Goal: Task Accomplishment & Management: Use online tool/utility

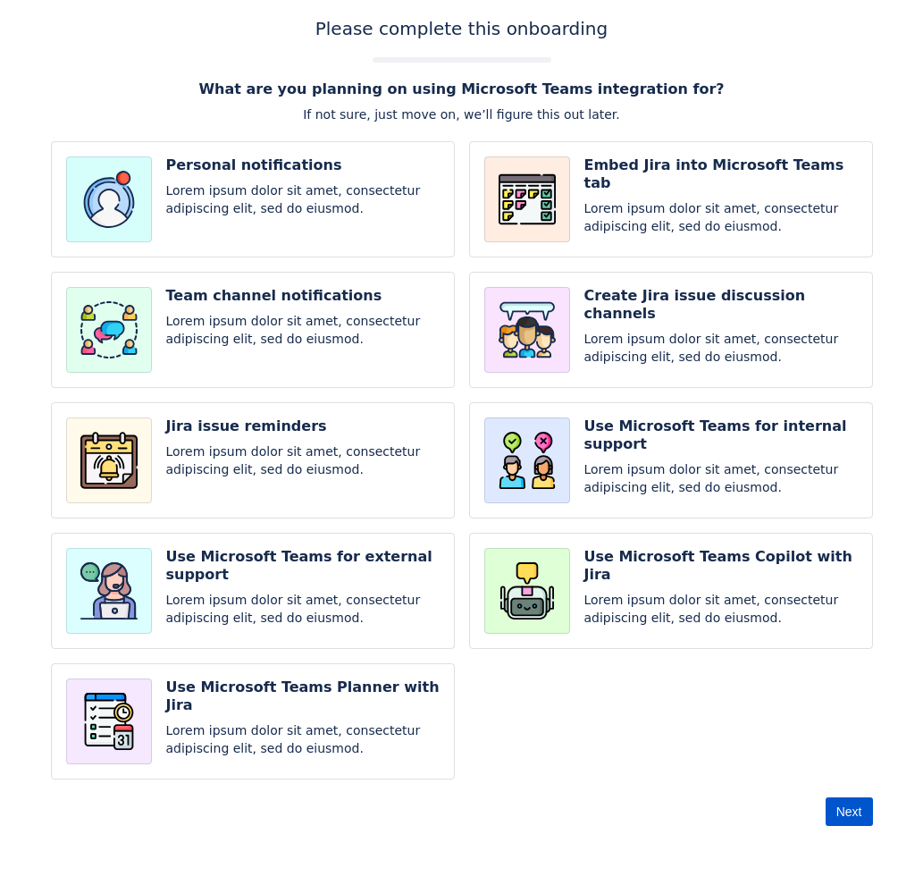
click at [844, 818] on span "Next" at bounding box center [850, 811] width 26 height 29
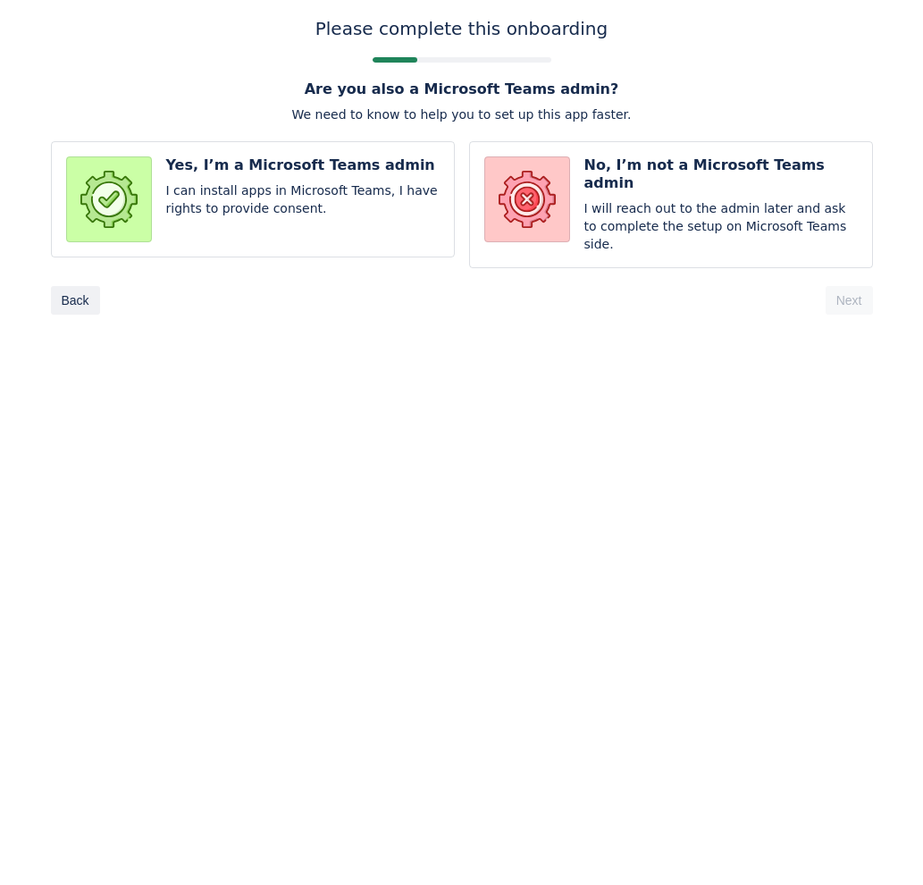
click at [607, 198] on input "radio" at bounding box center [671, 204] width 404 height 127
radio input "true"
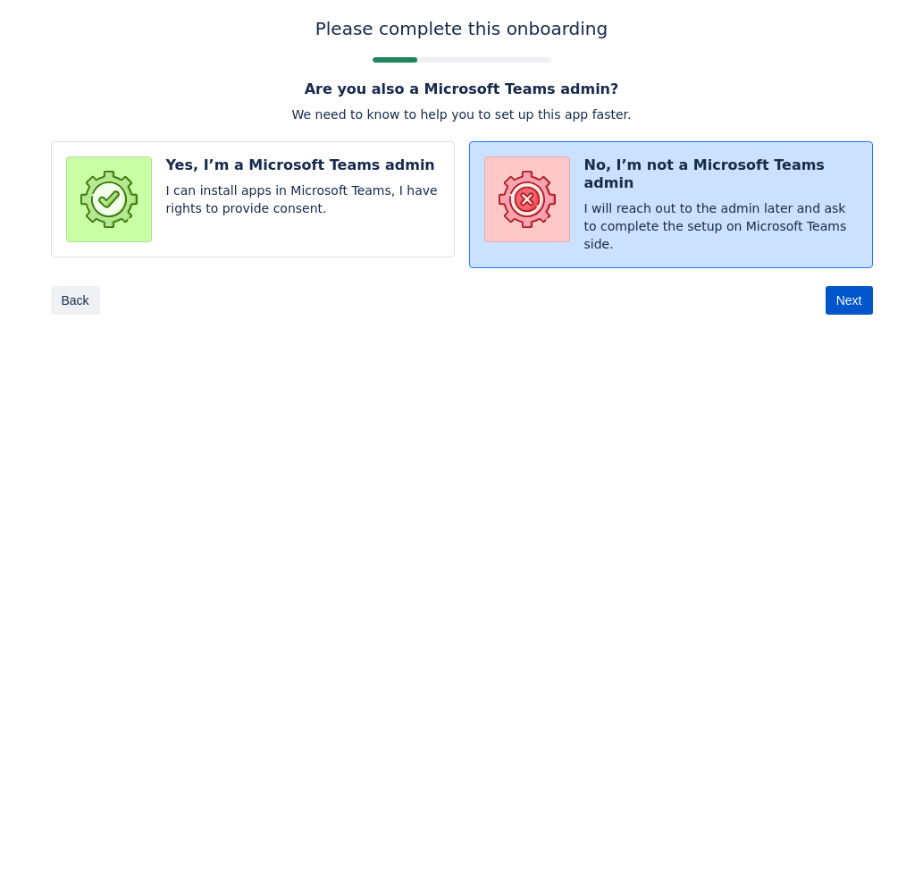
click at [839, 289] on span "Next" at bounding box center [850, 300] width 26 height 29
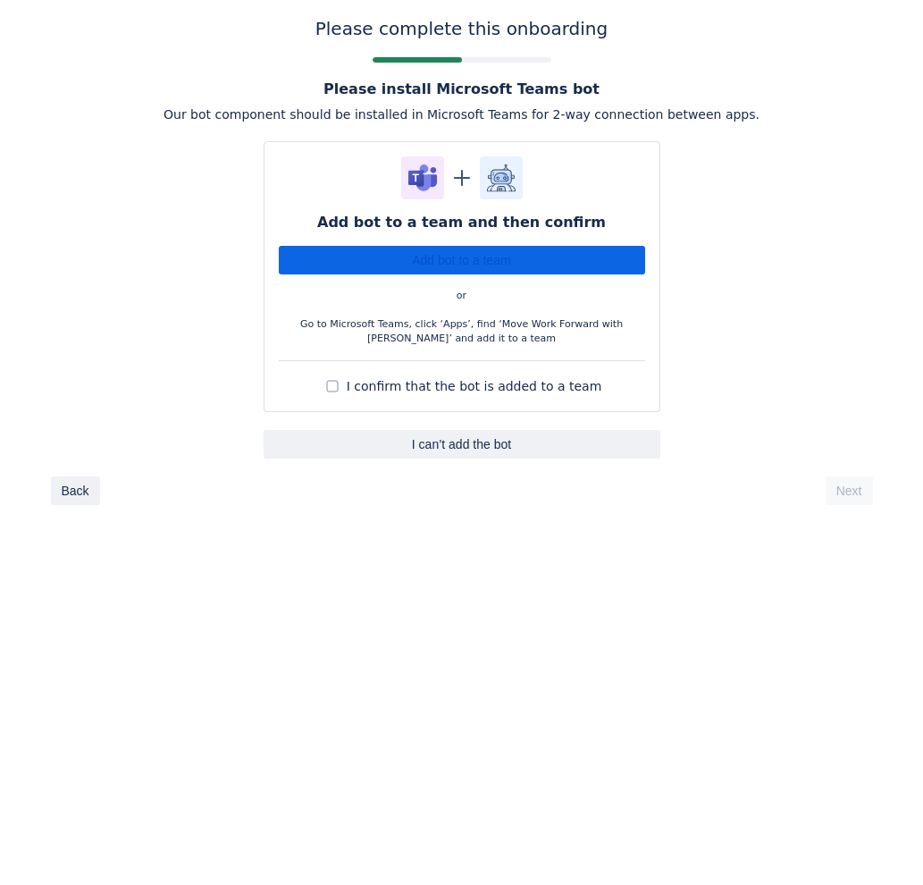
click at [433, 448] on span "I can’t add the bot" at bounding box center [461, 444] width 375 height 29
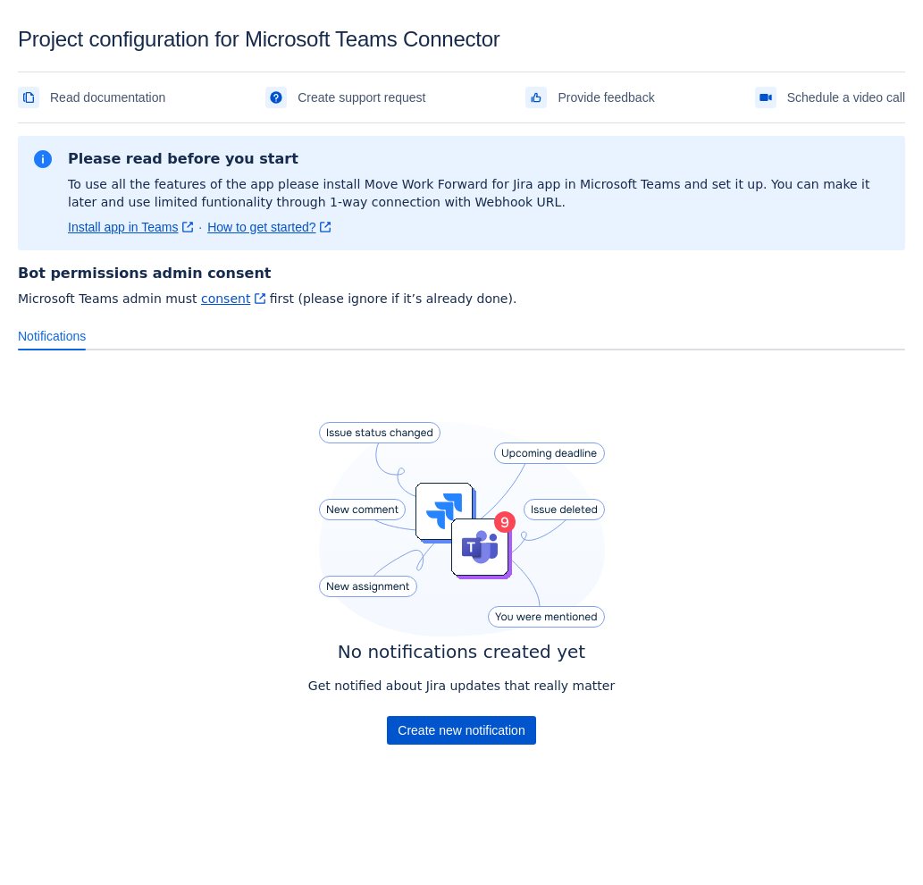
click at [430, 727] on span "Create new notification" at bounding box center [461, 730] width 127 height 29
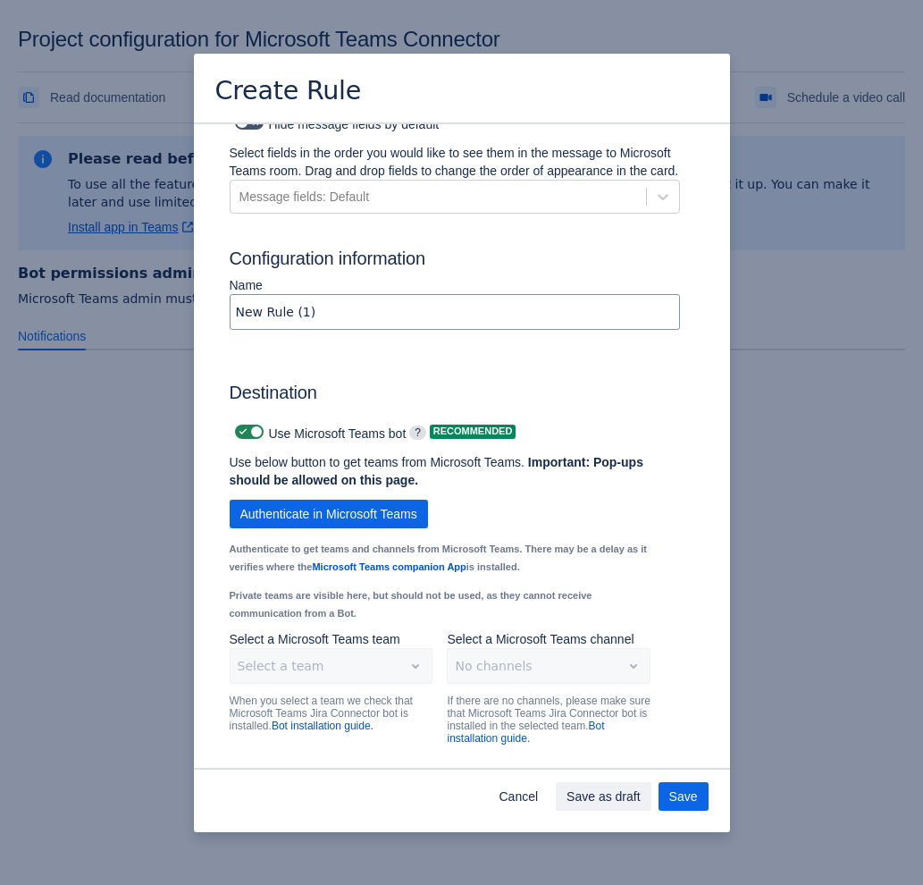
scroll to position [1032, 0]
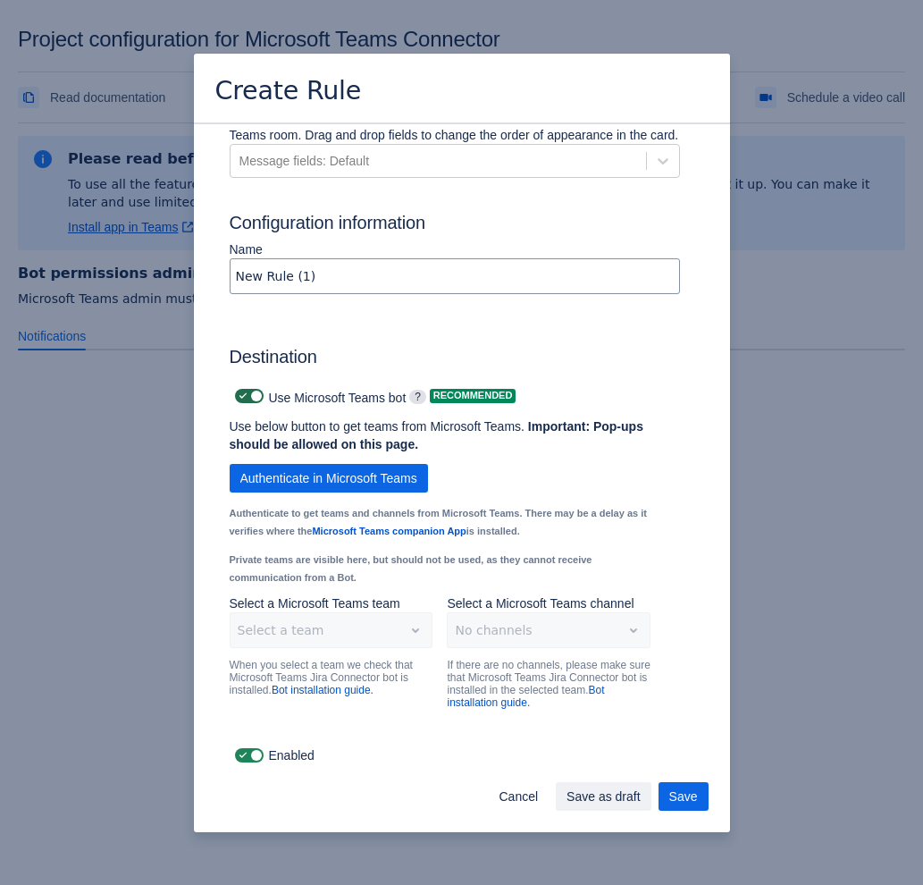
click at [245, 398] on span at bounding box center [243, 396] width 14 height 14
click at [245, 398] on input "checkbox" at bounding box center [241, 397] width 12 height 12
checkbox input "false"
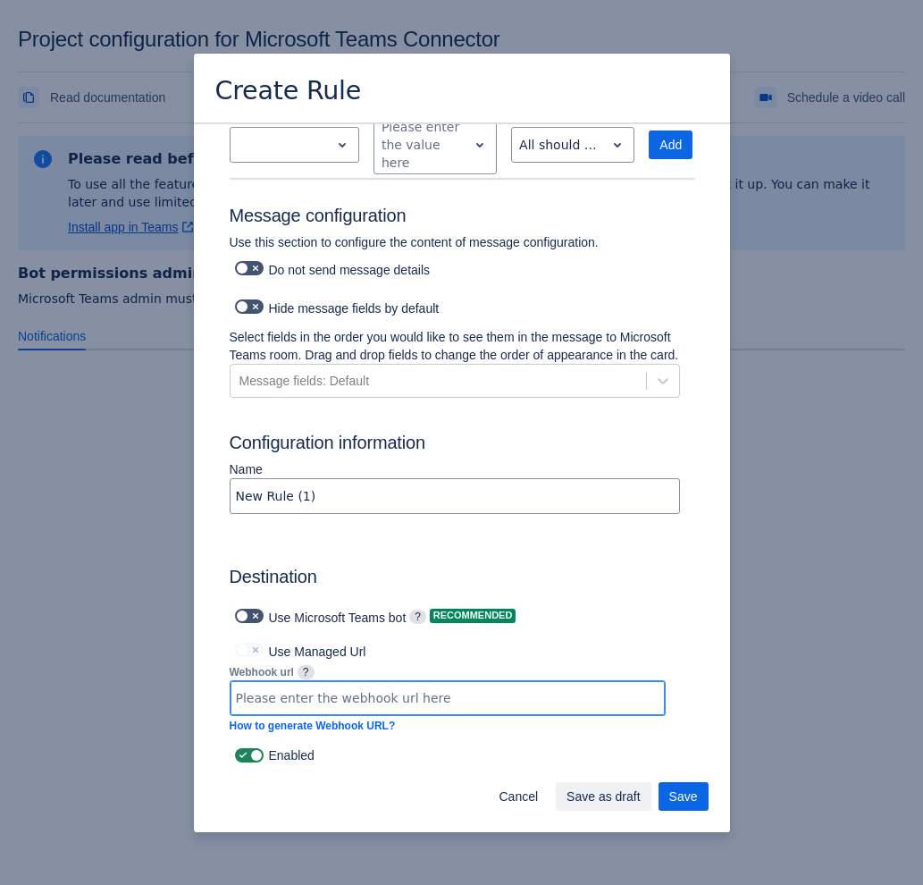
click at [419, 701] on input at bounding box center [448, 698] width 434 height 32
paste input "[URL][DOMAIN_NAME]"
click at [400, 700] on input "[URL][DOMAIN_NAME]" at bounding box center [448, 698] width 434 height 32
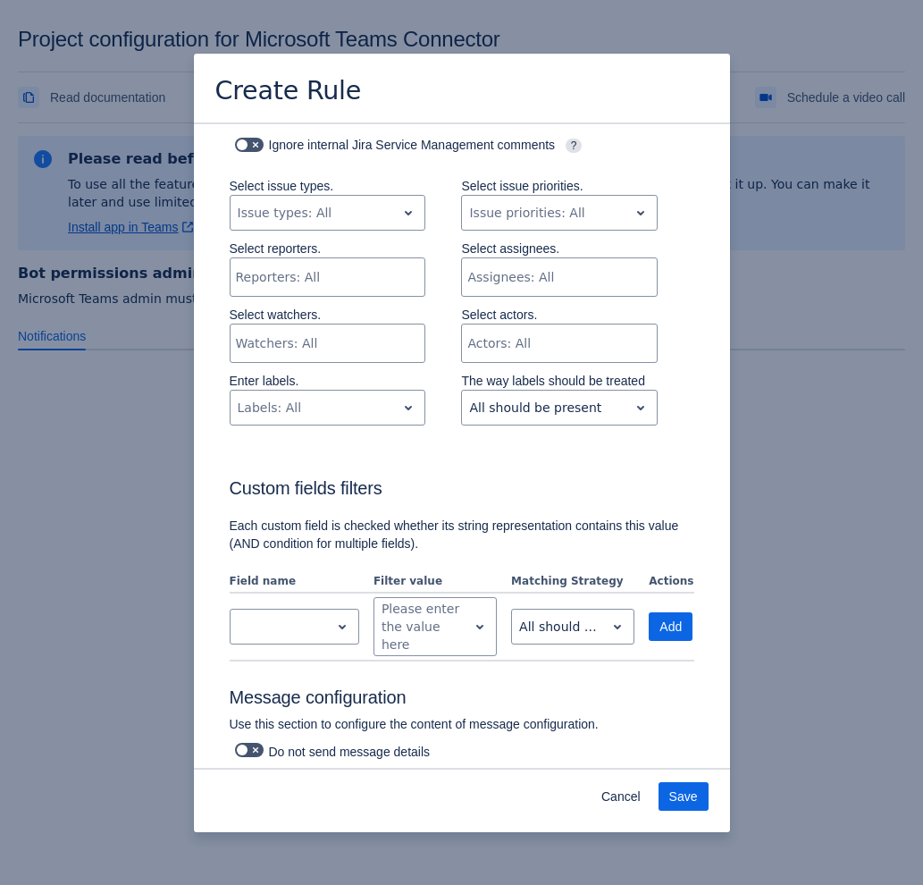
scroll to position [812, 0]
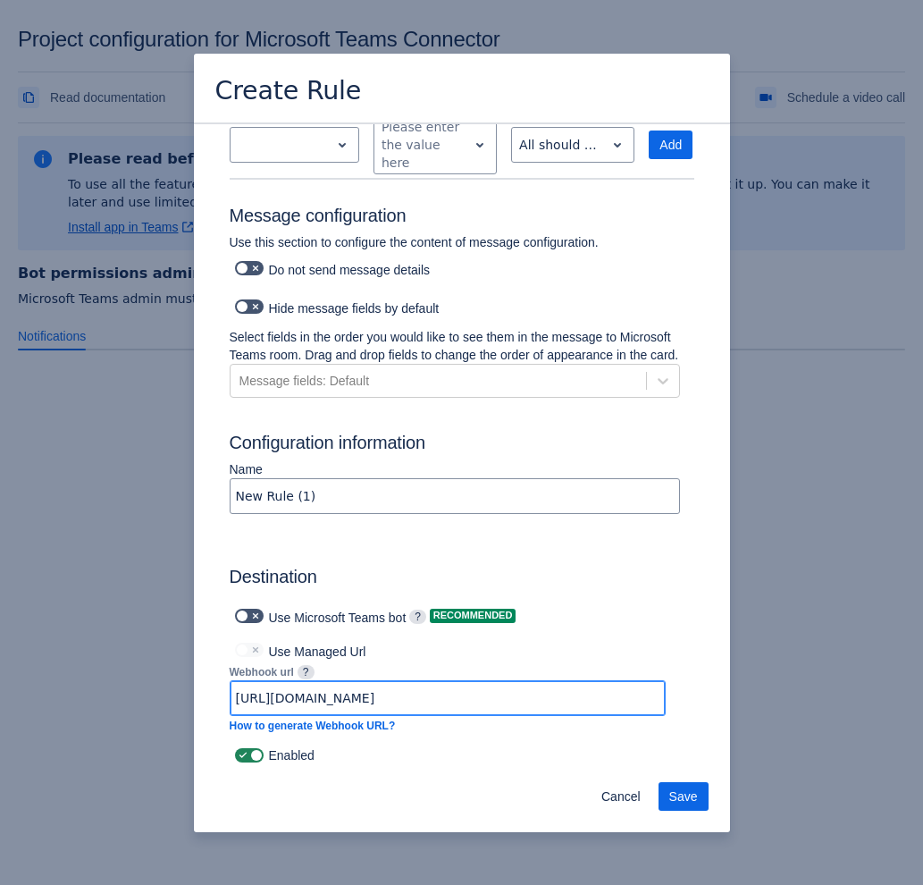
click at [370, 687] on input "[URL][DOMAIN_NAME]" at bounding box center [448, 698] width 434 height 32
click at [366, 698] on input "[URL][DOMAIN_NAME]" at bounding box center [448, 698] width 434 height 32
click at [638, 702] on input "[URL][DOMAIN_NAME]" at bounding box center [448, 698] width 434 height 32
click at [678, 794] on span "Save" at bounding box center [683, 796] width 29 height 29
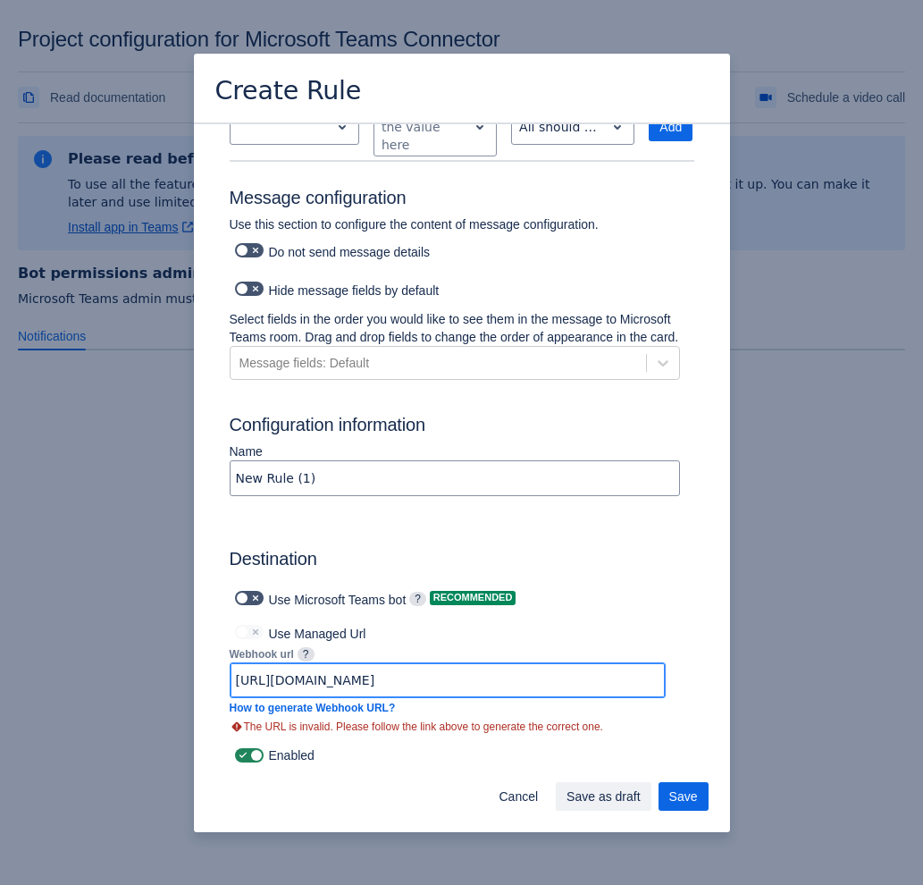
click at [569, 696] on input "[URL][DOMAIN_NAME]" at bounding box center [448, 680] width 434 height 32
click at [647, 696] on input "[URL][DOMAIN_NAME]" at bounding box center [448, 680] width 434 height 32
type input "[URL][DOMAIN_NAME]"
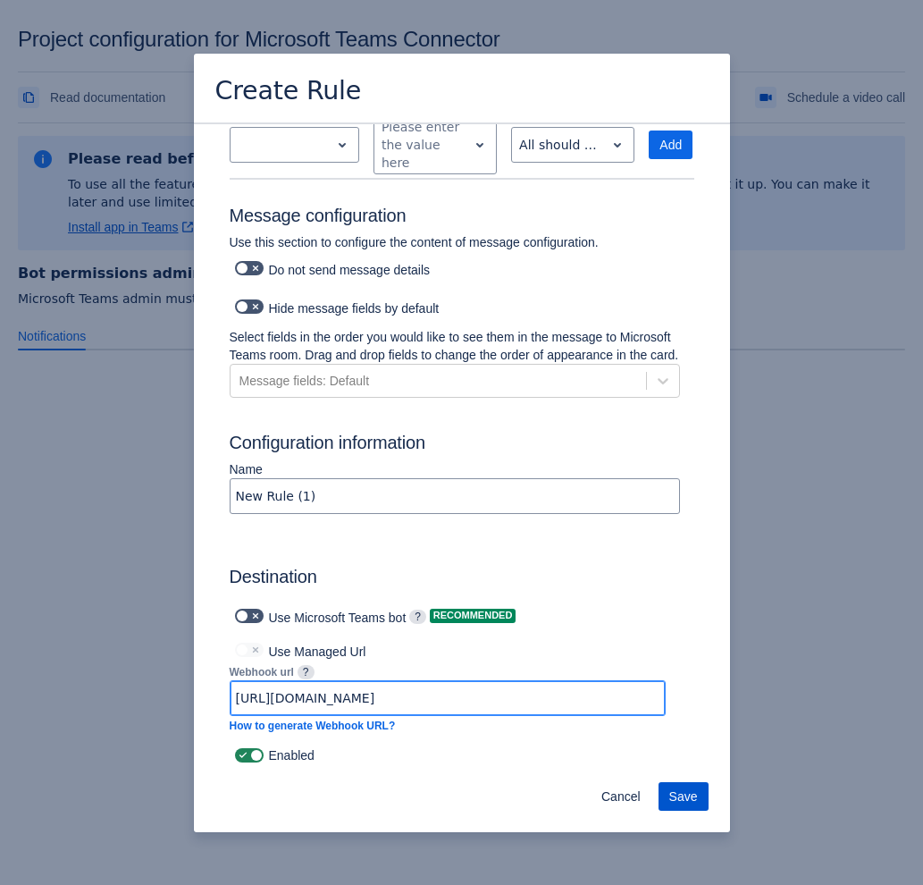
click at [679, 789] on span "Save" at bounding box center [683, 796] width 29 height 29
